Goal: Use online tool/utility: Utilize a website feature to perform a specific function

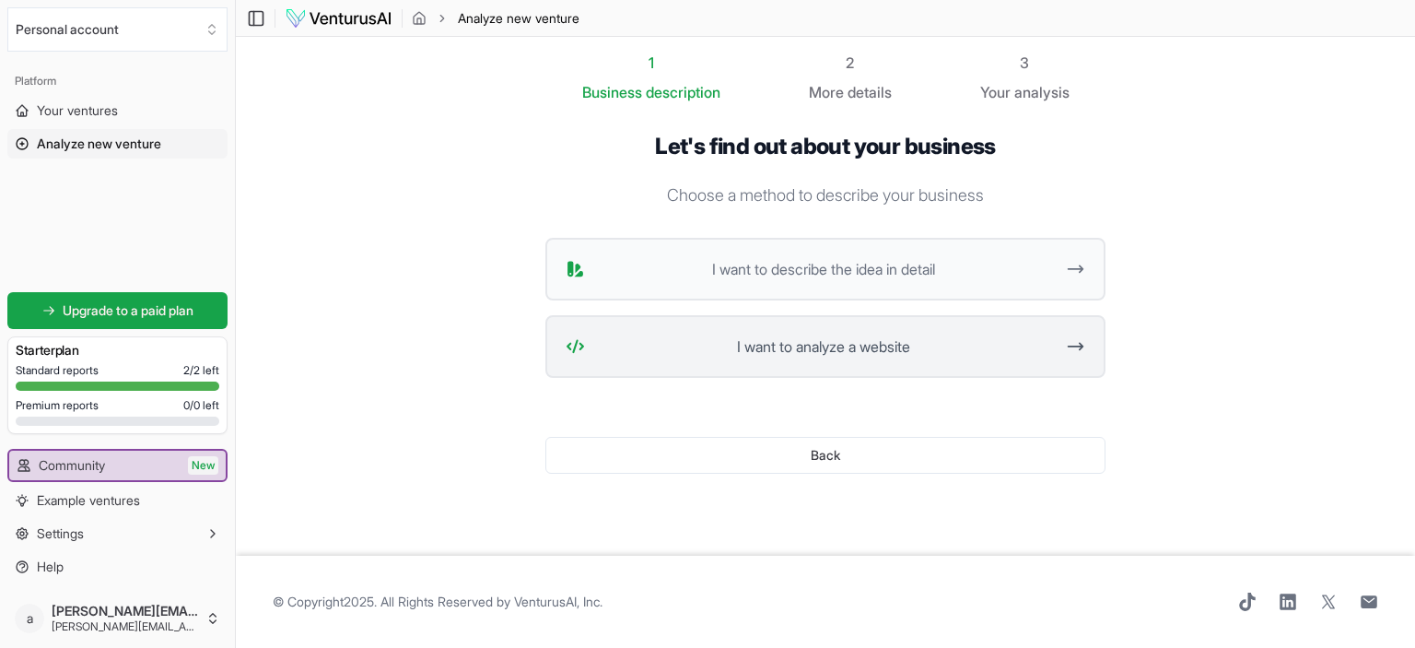
click at [957, 338] on span "I want to analyze a website" at bounding box center [823, 346] width 462 height 22
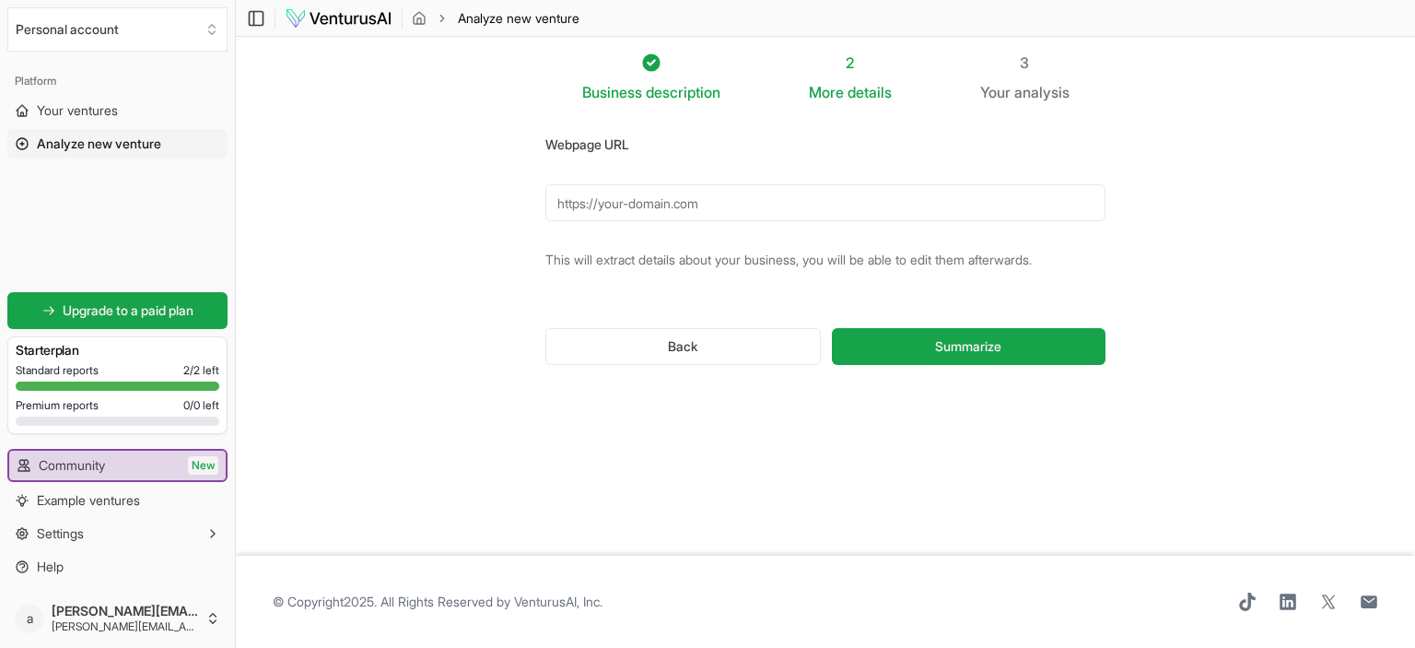
click at [901, 197] on input "Webpage URL" at bounding box center [825, 202] width 560 height 37
type input "[URL][DOMAIN_NAME]"
click at [832, 328] on button "Summarize" at bounding box center [969, 346] width 274 height 37
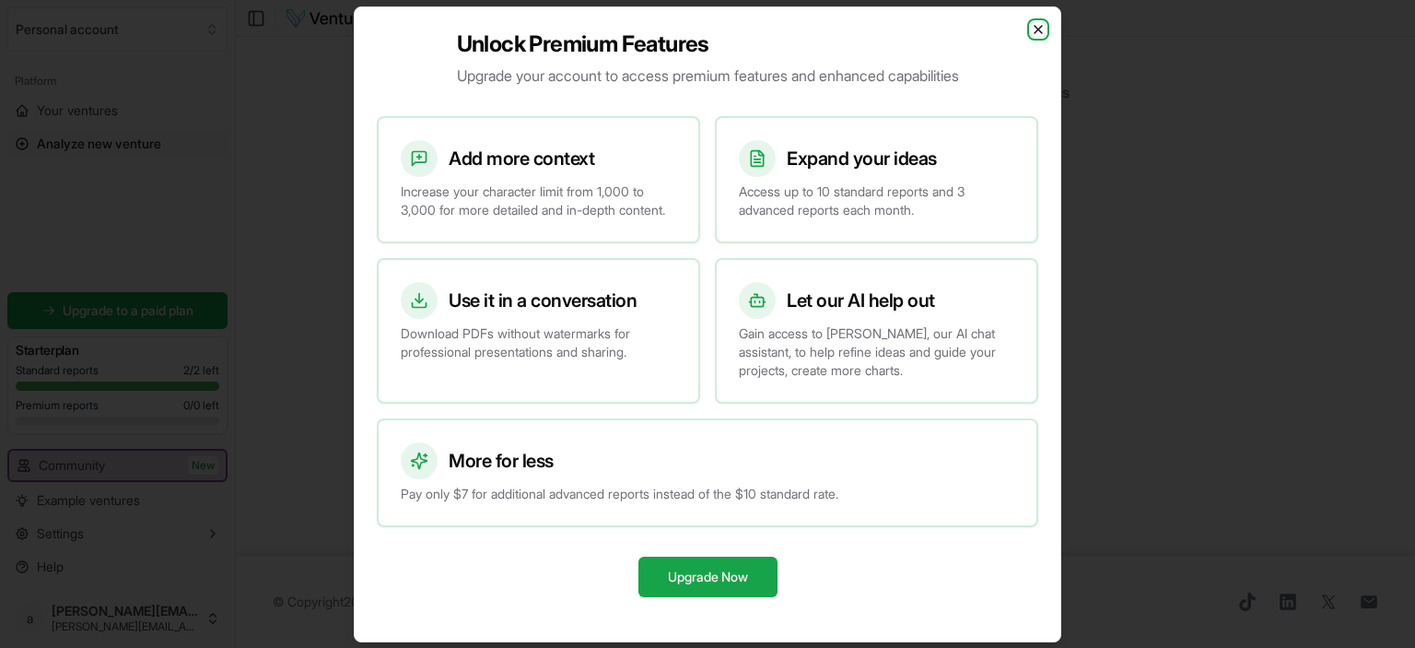
click at [1035, 22] on icon "button" at bounding box center [1038, 29] width 15 height 15
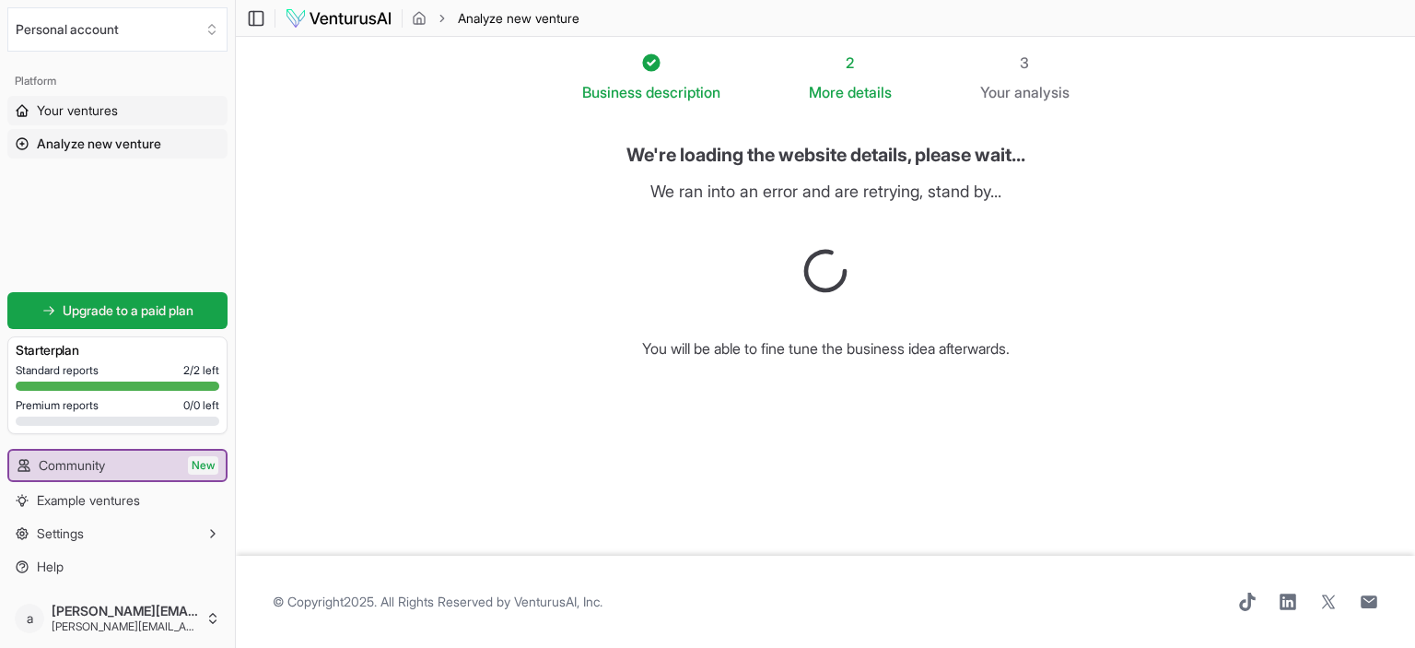
click at [65, 112] on span "Your ventures" at bounding box center [77, 110] width 81 height 18
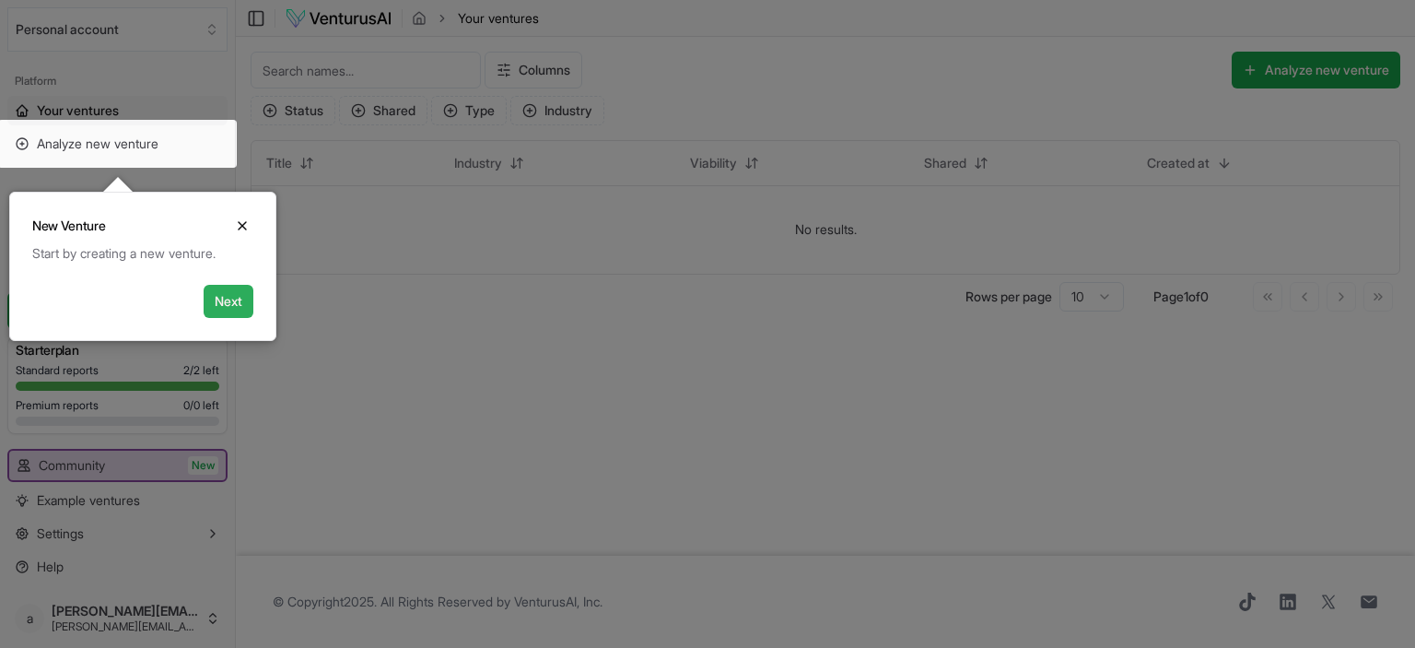
click at [235, 303] on button "Next" at bounding box center [229, 301] width 50 height 33
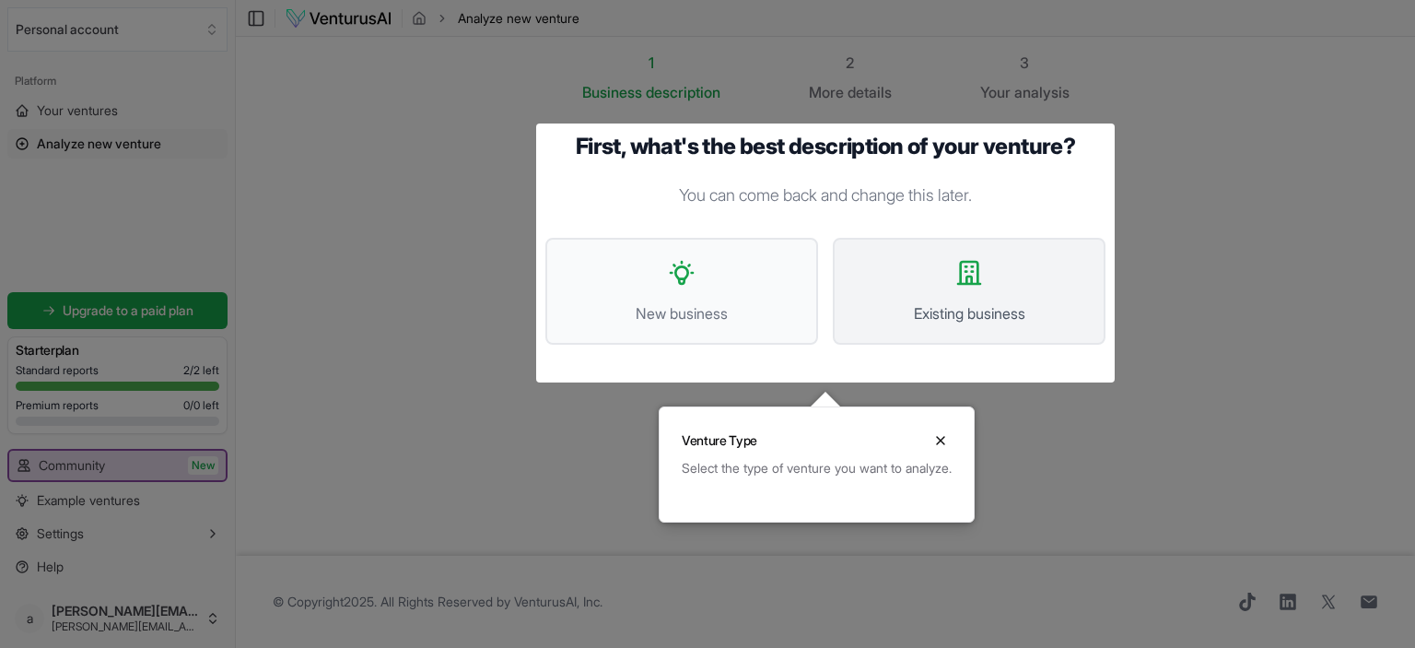
click at [954, 261] on icon at bounding box center [968, 272] width 29 height 29
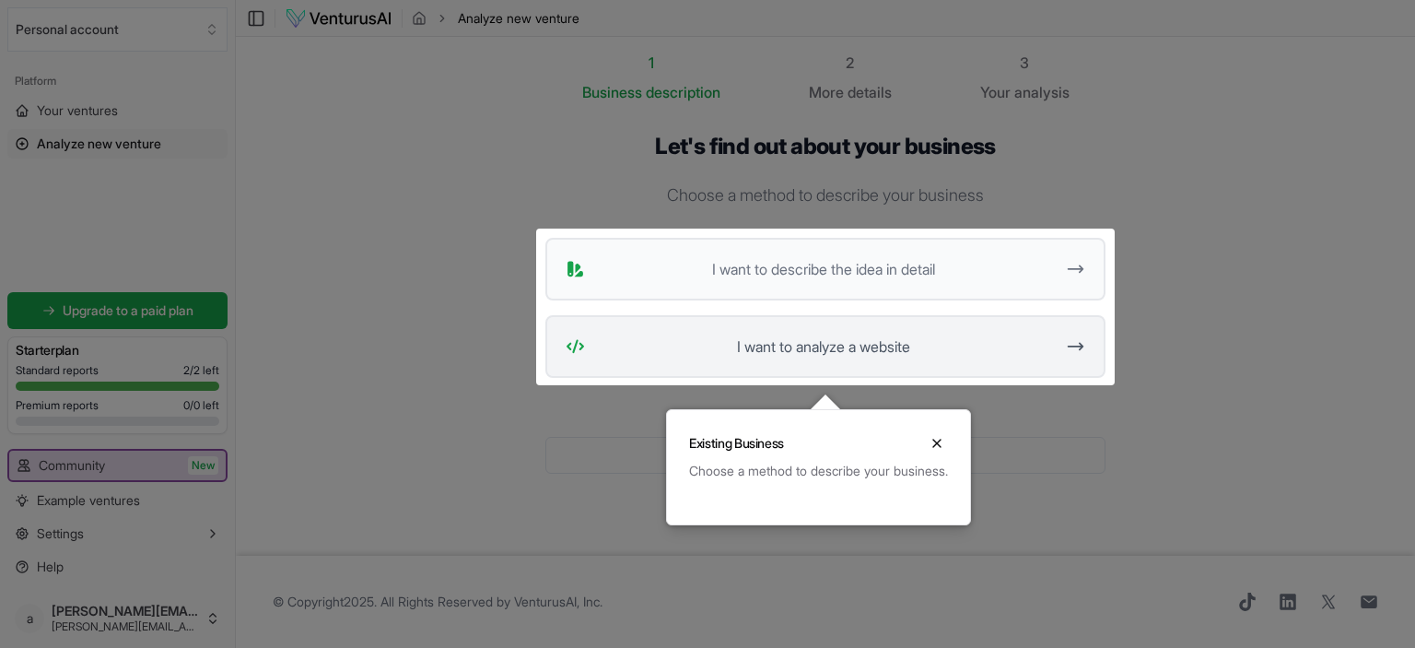
click at [979, 350] on span "I want to analyze a website" at bounding box center [823, 346] width 462 height 22
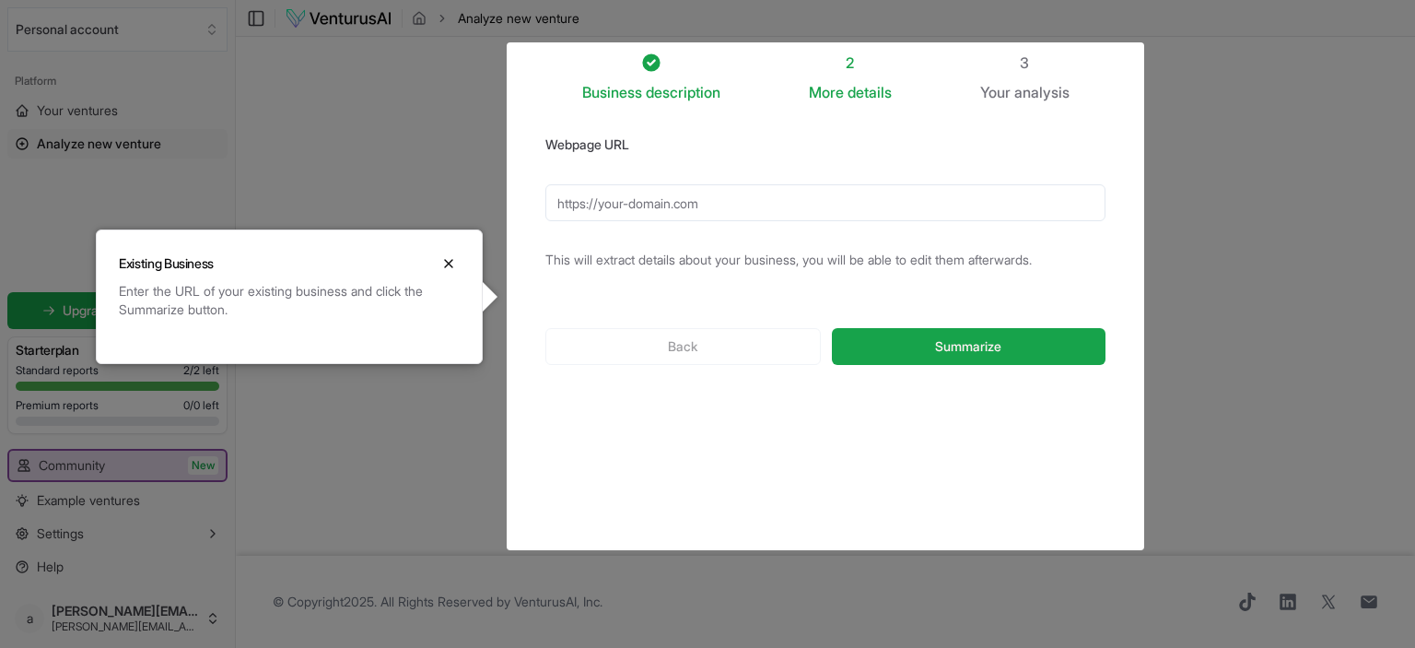
click at [863, 198] on input "Webpage URL" at bounding box center [825, 202] width 560 height 37
type input "[URL][DOMAIN_NAME]"
click at [926, 347] on button "Summarize" at bounding box center [969, 346] width 274 height 37
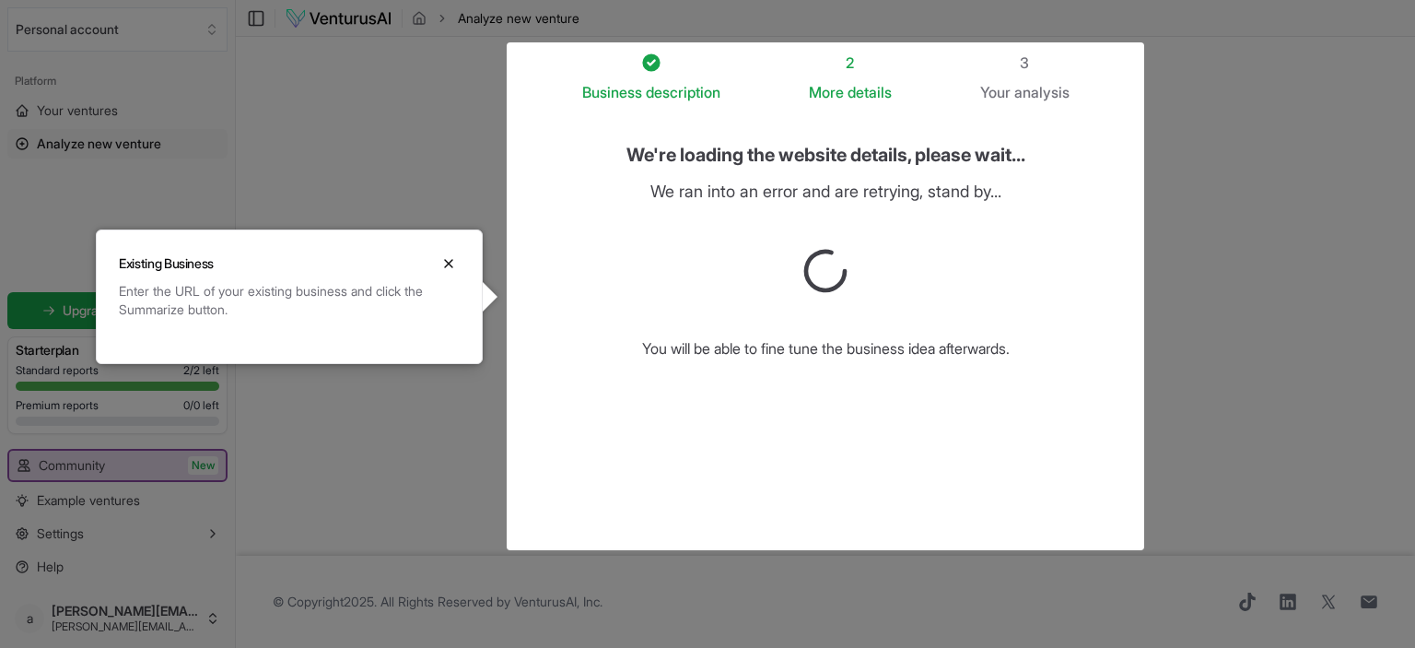
click at [345, 285] on div "Enter the URL of your existing business and click the Summarize button." at bounding box center [289, 300] width 341 height 37
click at [444, 263] on icon "Close" at bounding box center [448, 263] width 15 height 15
